Goal: Task Accomplishment & Management: Complete application form

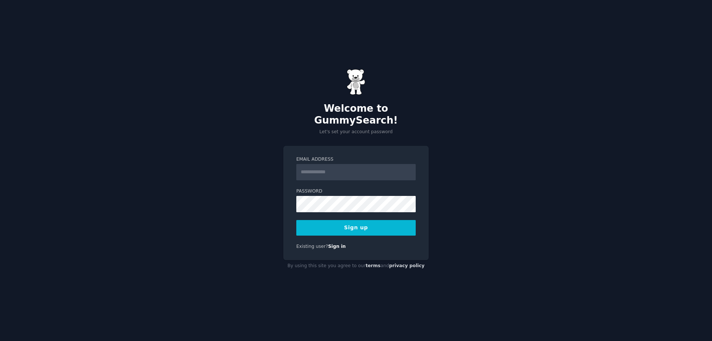
click at [347, 167] on input "Email Address" at bounding box center [355, 172] width 119 height 16
click at [403, 156] on label "Email Address" at bounding box center [355, 159] width 119 height 7
click at [403, 164] on input "Email Address" at bounding box center [355, 172] width 119 height 16
type input "*"
drag, startPoint x: 333, startPoint y: 168, endPoint x: 224, endPoint y: 155, distance: 109.4
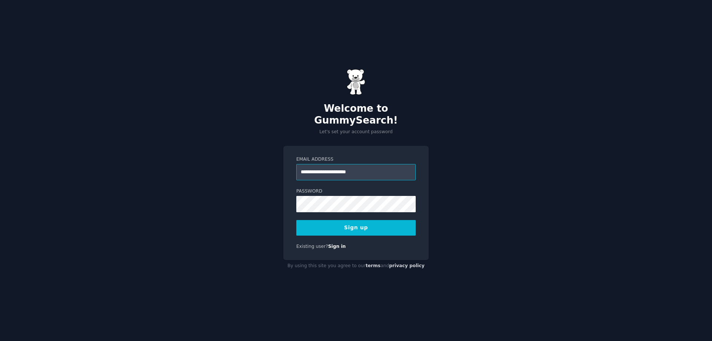
click at [224, 155] on div "**********" at bounding box center [356, 170] width 712 height 341
type input "**********"
click at [296, 220] on button "Sign up" at bounding box center [355, 228] width 119 height 16
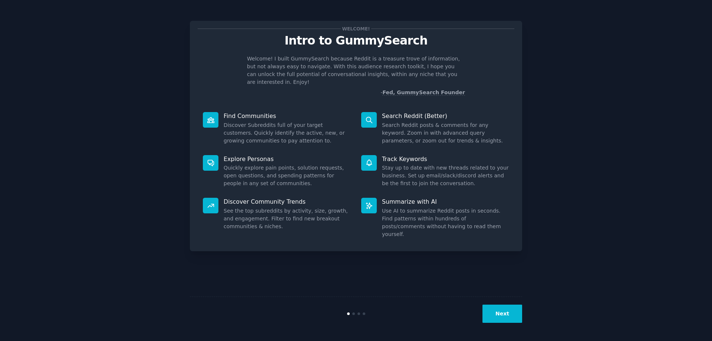
click at [498, 313] on button "Next" at bounding box center [502, 313] width 40 height 18
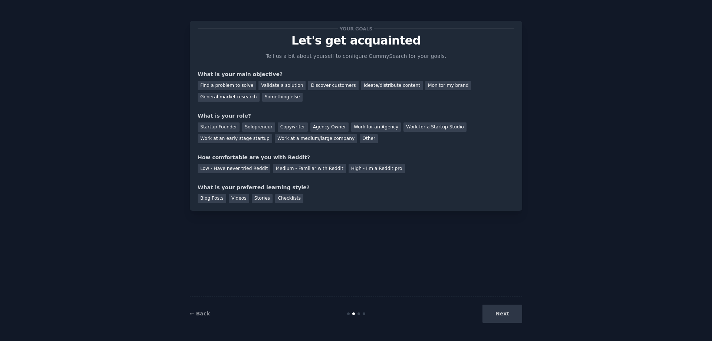
click at [498, 313] on div "Next" at bounding box center [466, 313] width 111 height 18
click at [295, 169] on div "Medium - Familiar with Reddit" at bounding box center [309, 168] width 73 height 9
click at [317, 87] on div "Discover customers" at bounding box center [333, 85] width 50 height 9
click at [225, 128] on div "Startup Founder" at bounding box center [219, 126] width 42 height 9
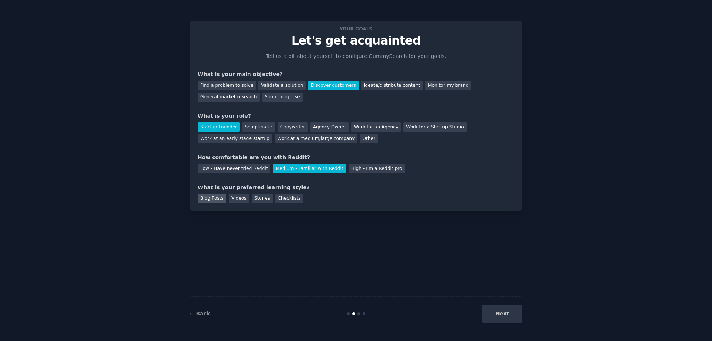
click at [214, 197] on div "Blog Posts" at bounding box center [212, 198] width 29 height 9
click at [499, 313] on button "Next" at bounding box center [502, 313] width 40 height 18
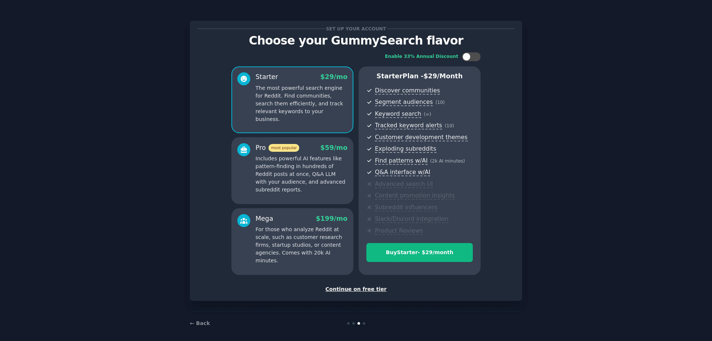
click at [372, 288] on div "Continue on free tier" at bounding box center [356, 289] width 317 height 8
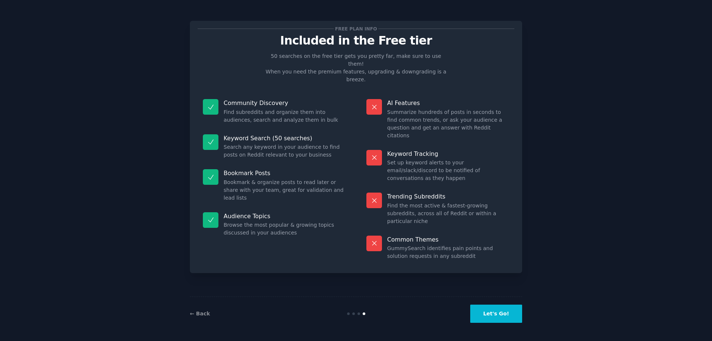
click at [507, 317] on button "Let's Go!" at bounding box center [496, 313] width 52 height 18
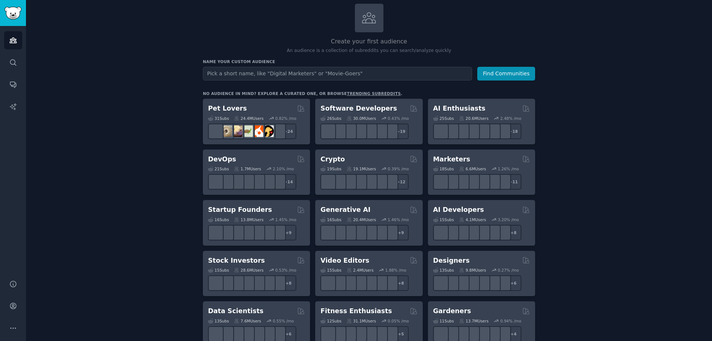
scroll to position [74, 0]
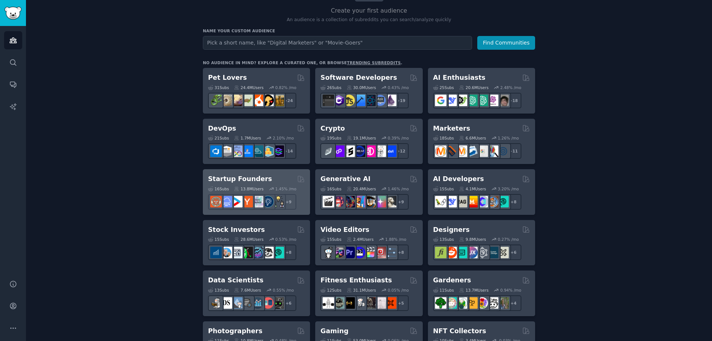
click at [240, 178] on h2 "Startup Founders" at bounding box center [240, 178] width 64 height 9
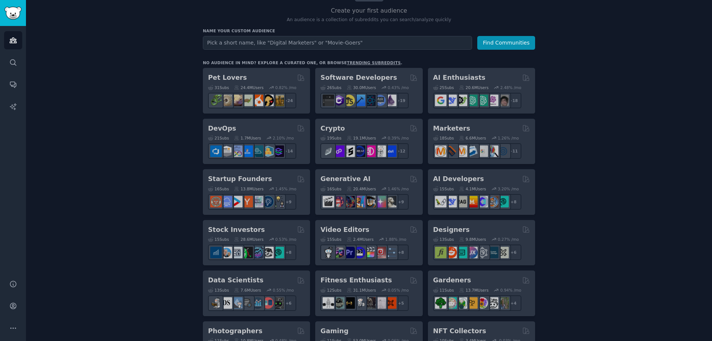
drag, startPoint x: 169, startPoint y: 132, endPoint x: 159, endPoint y: 102, distance: 31.4
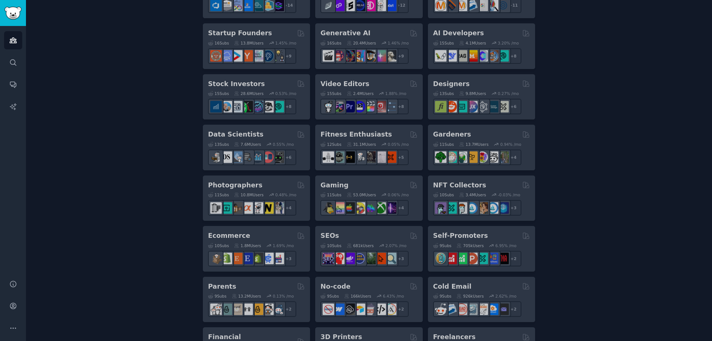
scroll to position [222, 0]
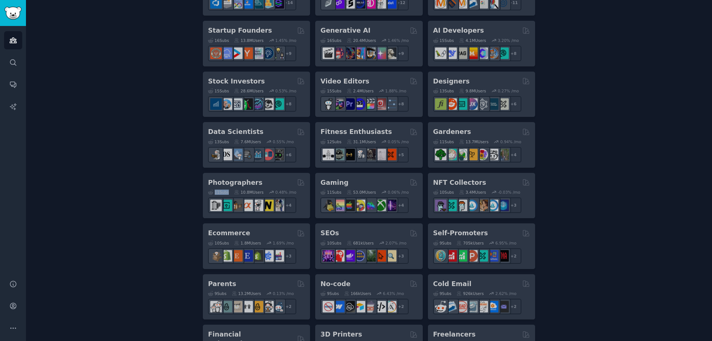
drag, startPoint x: 229, startPoint y: 188, endPoint x: 225, endPoint y: 190, distance: 4.8
click at [225, 190] on div "Pet Lovers 31 Sub s 24.4M Users 0.82 % /mo + 24 Software Developers 26 Sub s 30…" at bounding box center [369, 276] width 332 height 712
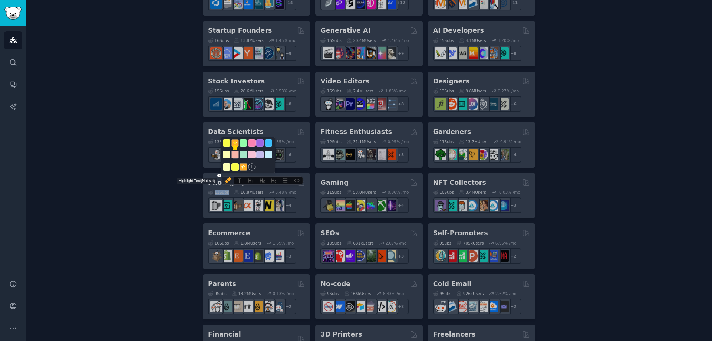
click at [232, 151] on icon "Highlight text" at bounding box center [235, 147] width 7 height 7
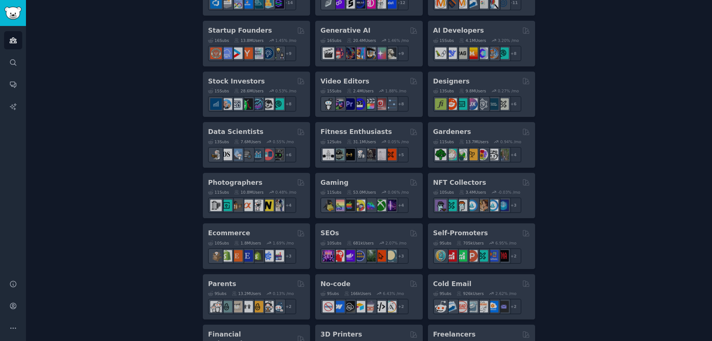
click at [173, 113] on div "Create your first audience An audience is a collection of subreddits you can se…" at bounding box center [368, 228] width 665 height 807
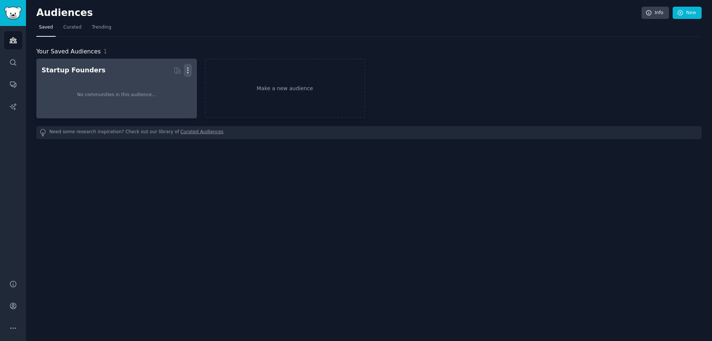
click at [191, 69] on icon "button" at bounding box center [188, 70] width 8 height 8
click at [177, 84] on div "Delete" at bounding box center [162, 86] width 35 height 16
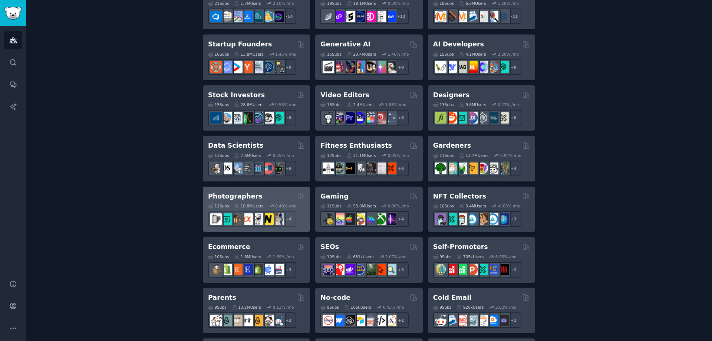
scroll to position [222, 0]
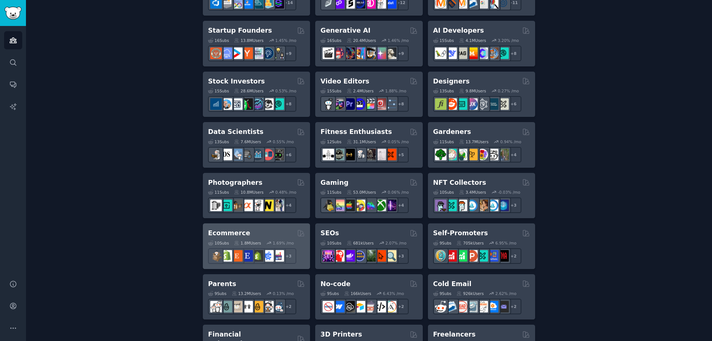
click at [224, 232] on h2 "Ecommerce" at bounding box center [229, 232] width 42 height 9
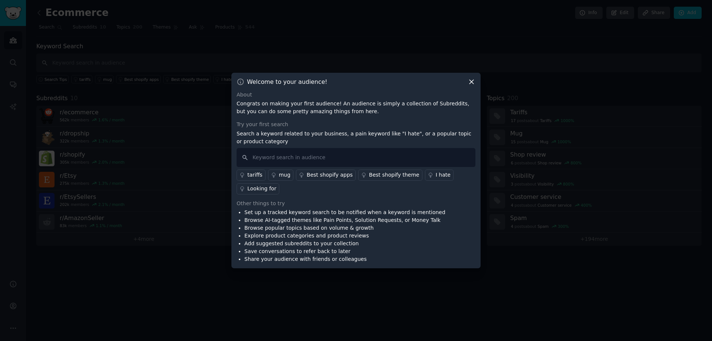
click at [315, 175] on div "Best shopify apps" at bounding box center [330, 175] width 46 height 8
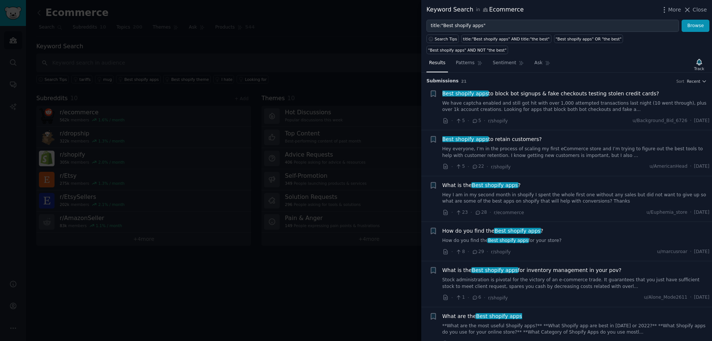
drag, startPoint x: 697, startPoint y: 9, endPoint x: 661, endPoint y: 10, distance: 35.2
click at [661, 10] on div "Keyword Search in Ecommerce More Close" at bounding box center [566, 9] width 280 height 9
click at [505, 135] on span "Best shopify apps to retain customers?" at bounding box center [492, 139] width 100 height 8
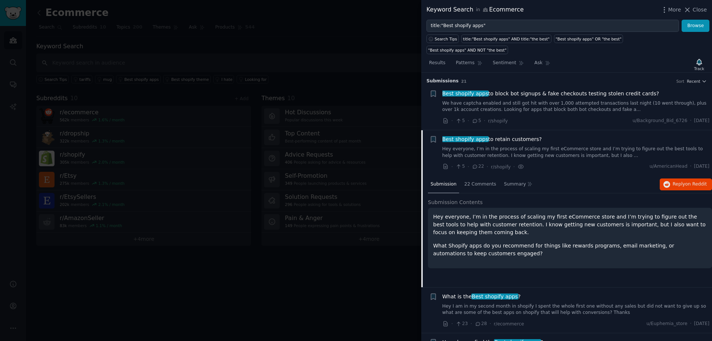
scroll to position [57, 0]
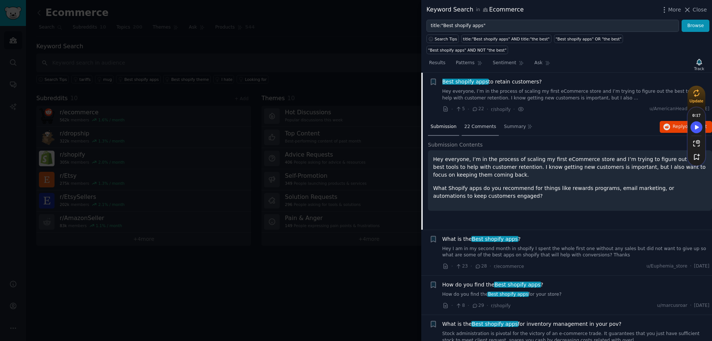
click at [476, 123] on span "22 Comments" at bounding box center [480, 126] width 32 height 7
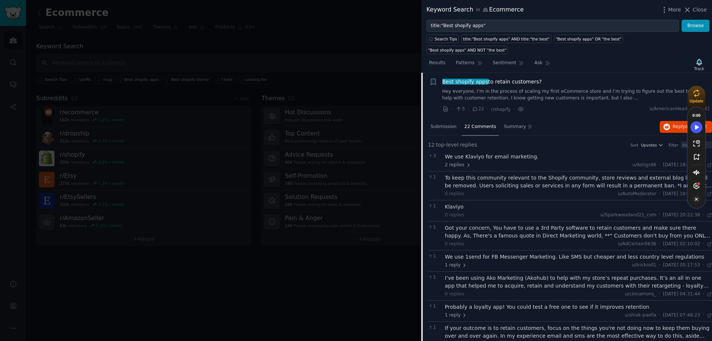
click at [697, 198] on icon "Turn Off Speechify button" at bounding box center [695, 198] width 7 height 7
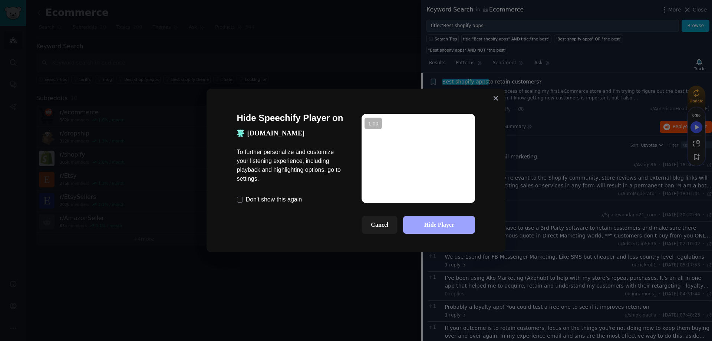
click at [463, 225] on button "Hide Player" at bounding box center [439, 225] width 72 height 18
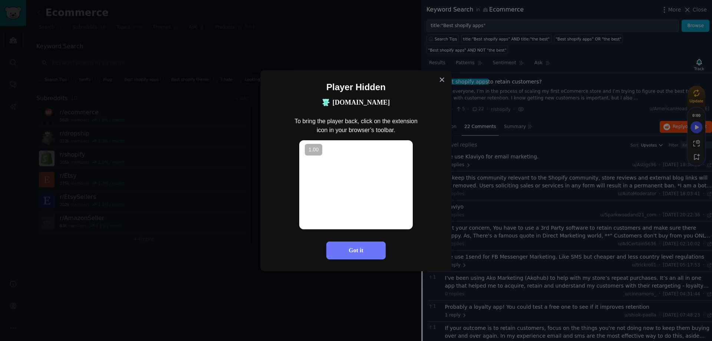
click at [442, 78] on icon at bounding box center [442, 80] width 12 height 12
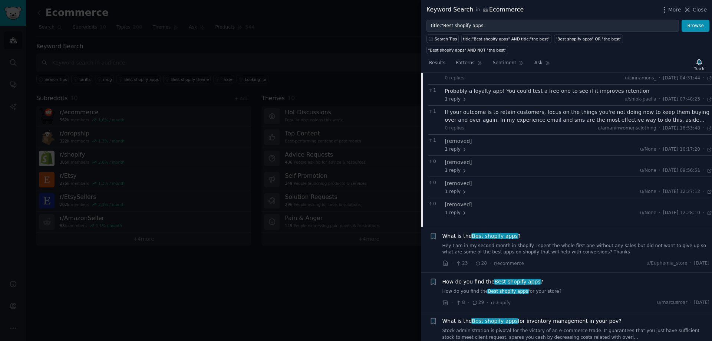
scroll to position [280, 0]
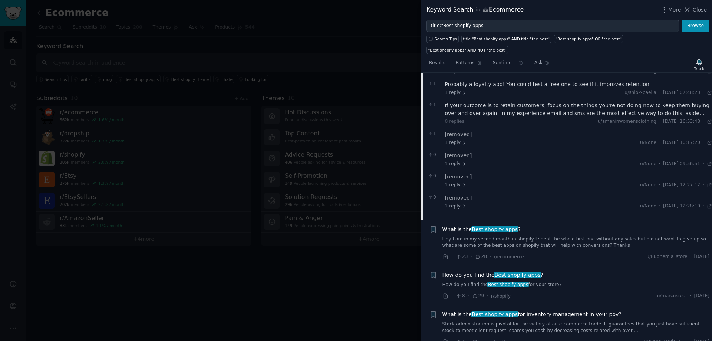
click at [593, 236] on link "Hey I am in my second month in shopify I spent the whole first one without any …" at bounding box center [575, 242] width 267 height 13
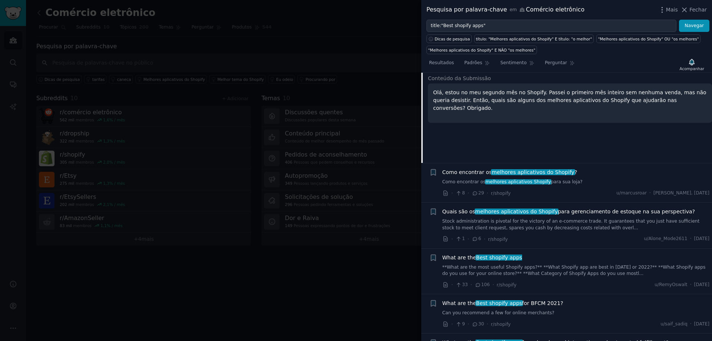
scroll to position [185, 0]
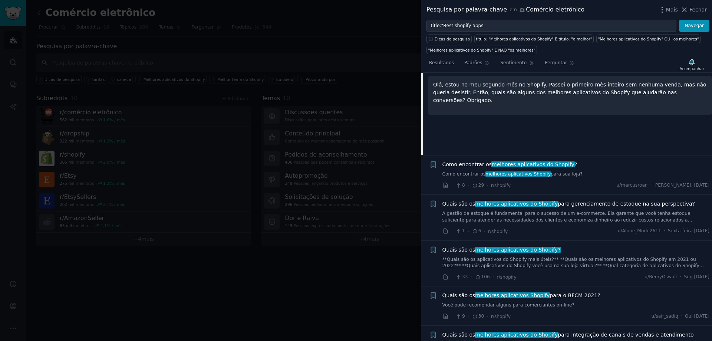
drag, startPoint x: 591, startPoint y: 106, endPoint x: 578, endPoint y: 118, distance: 17.0
click at [591, 106] on div "Olá, estou no meu segundo mês no Shopify. Passei o primeiro mês inteiro sem nen…" at bounding box center [570, 95] width 284 height 39
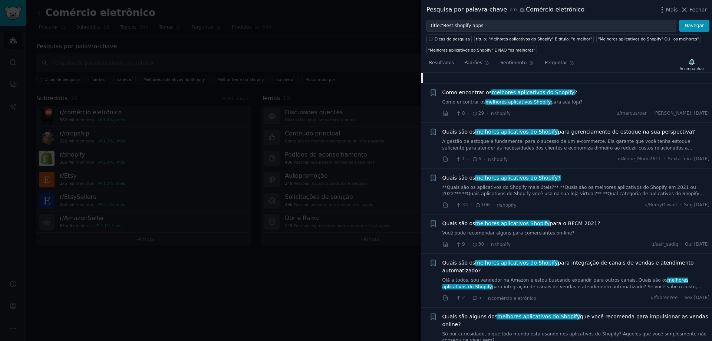
scroll to position [259, 0]
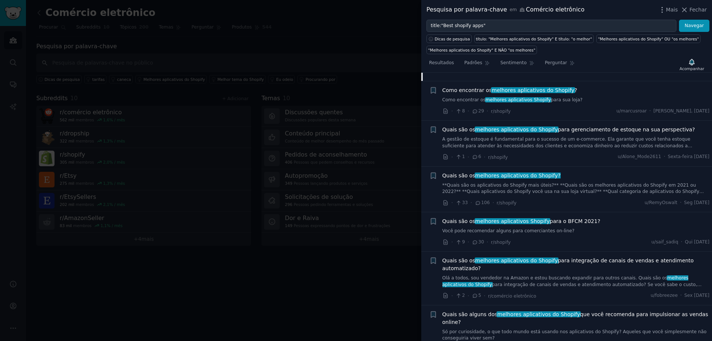
click at [595, 148] on font "A gestão de estoque é fundamental para o sucesso de um e-commerce. Ela garante …" at bounding box center [567, 145] width 250 height 18
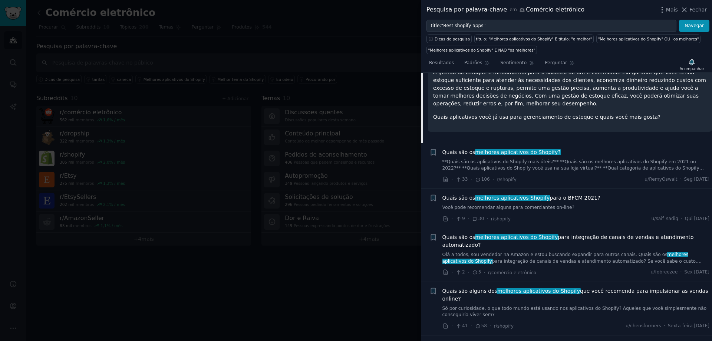
scroll to position [307, 0]
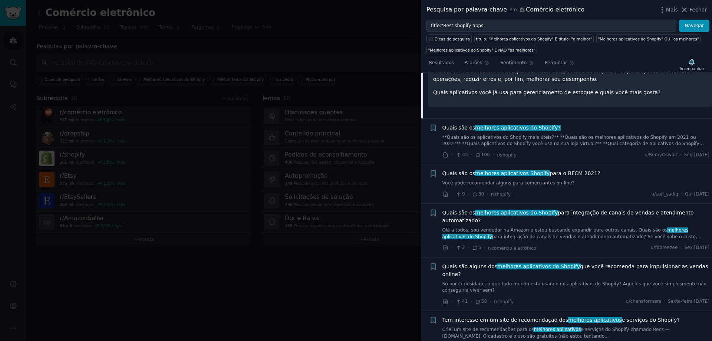
click at [584, 139] on font "**Quais são os aplicativos do Shopify mais úteis?** **Quais são os melhores apl…" at bounding box center [572, 144] width 261 height 18
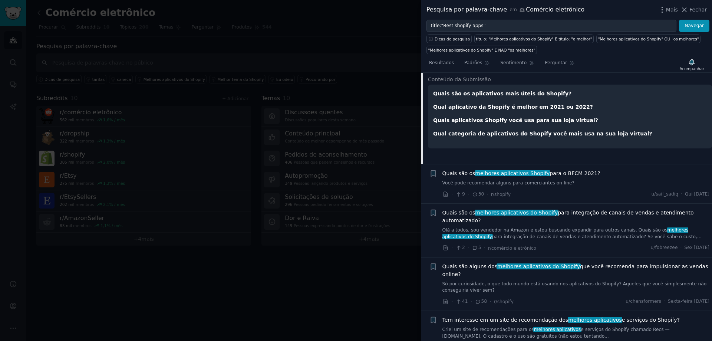
scroll to position [242, 0]
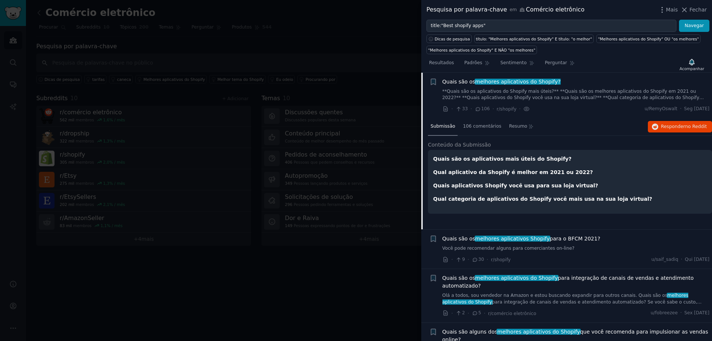
click at [260, 268] on div at bounding box center [356, 170] width 712 height 341
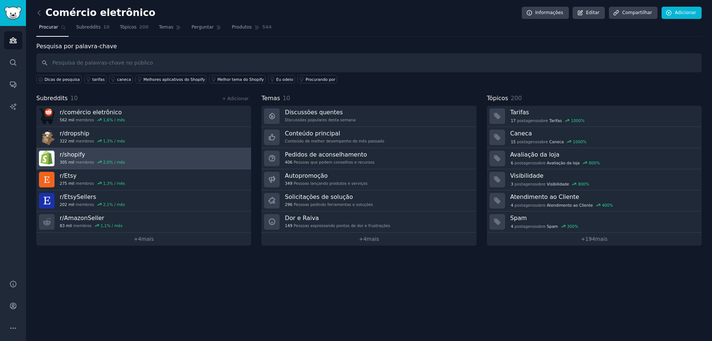
click at [132, 155] on link "r/ shopify 305 mil membros 2,0 % / mês" at bounding box center [143, 158] width 215 height 21
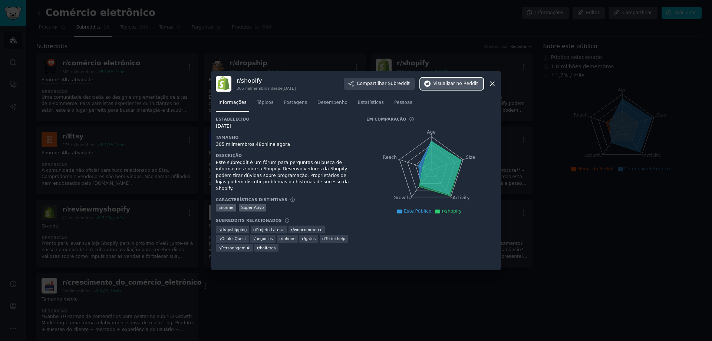
click at [459, 85] on font "no Reddit" at bounding box center [467, 83] width 22 height 5
click at [178, 34] on div at bounding box center [356, 170] width 712 height 341
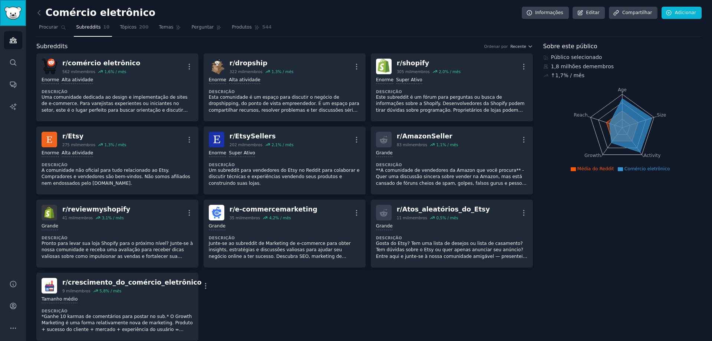
click at [11, 7] on img "Barra lateral" at bounding box center [12, 13] width 17 height 13
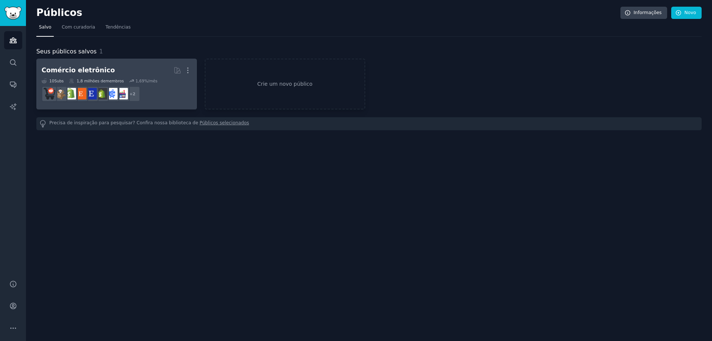
click at [113, 81] on font "membros" at bounding box center [114, 81] width 19 height 4
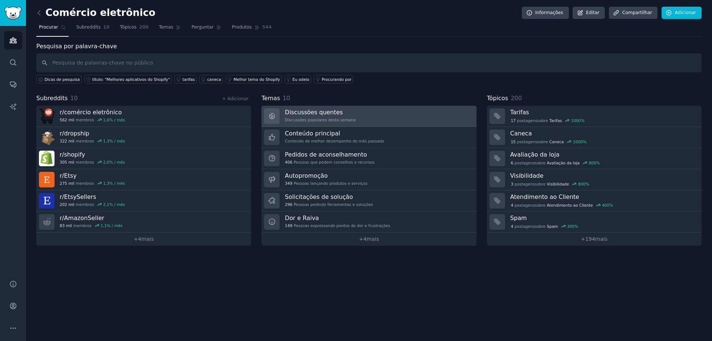
click at [323, 112] on font "Discussões quentes" at bounding box center [314, 112] width 58 height 7
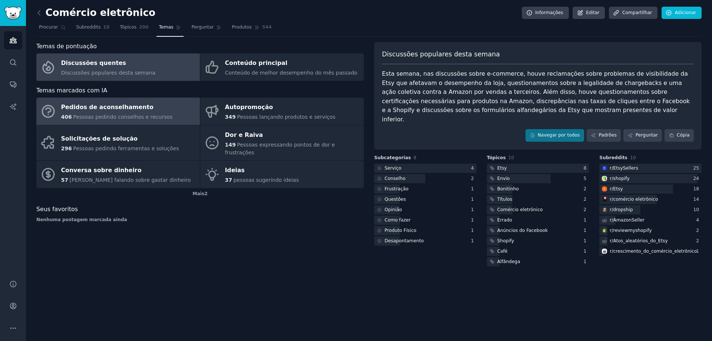
click at [140, 106] on div "Pedidos de aconselhamento" at bounding box center [117, 108] width 112 height 12
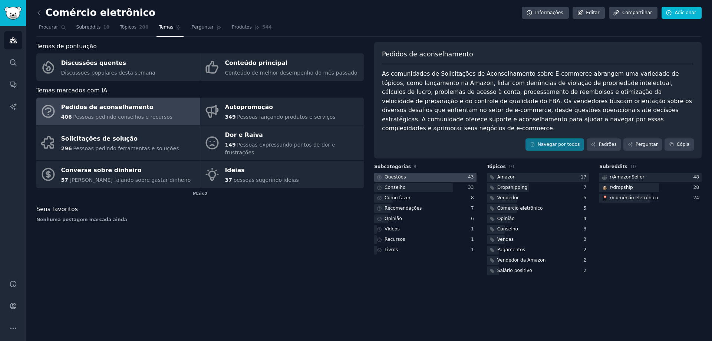
click at [397, 174] on font "Questões" at bounding box center [395, 176] width 22 height 5
